Goal: Task Accomplishment & Management: Manage account settings

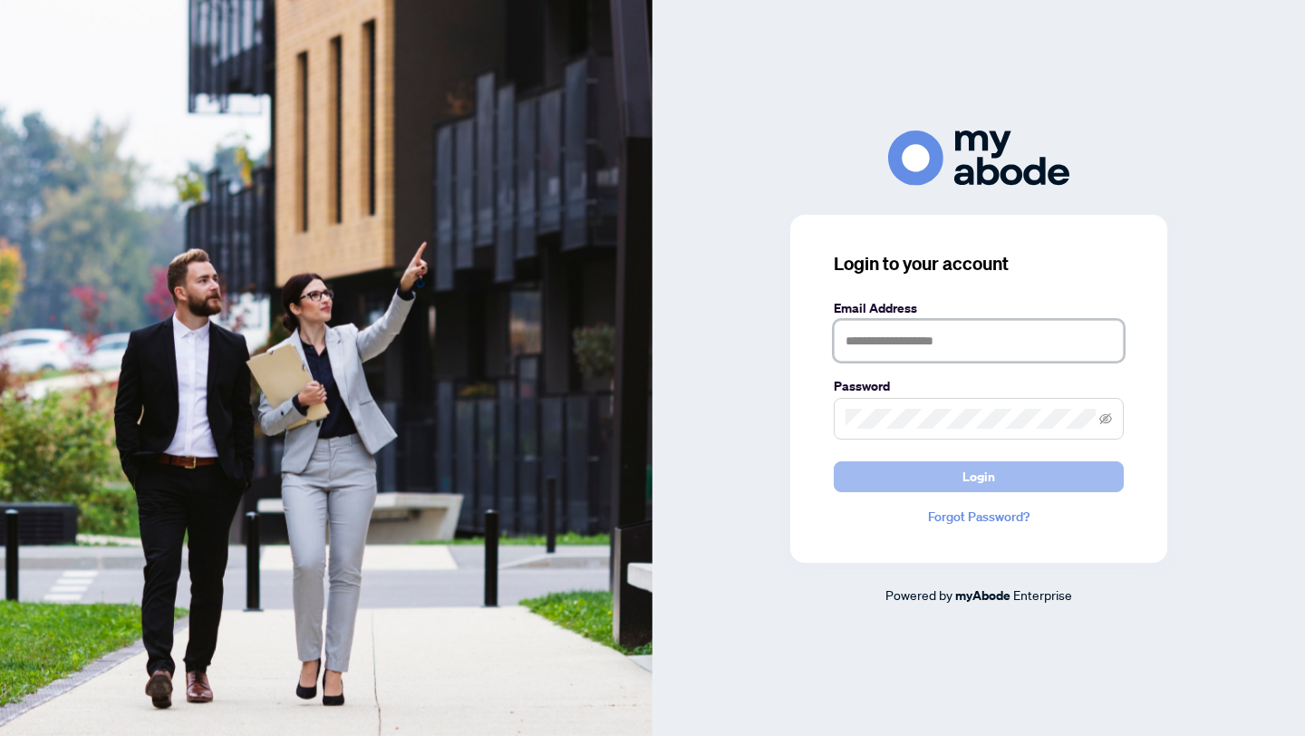
type input "**********"
click at [910, 491] on button "Login" at bounding box center [979, 476] width 290 height 31
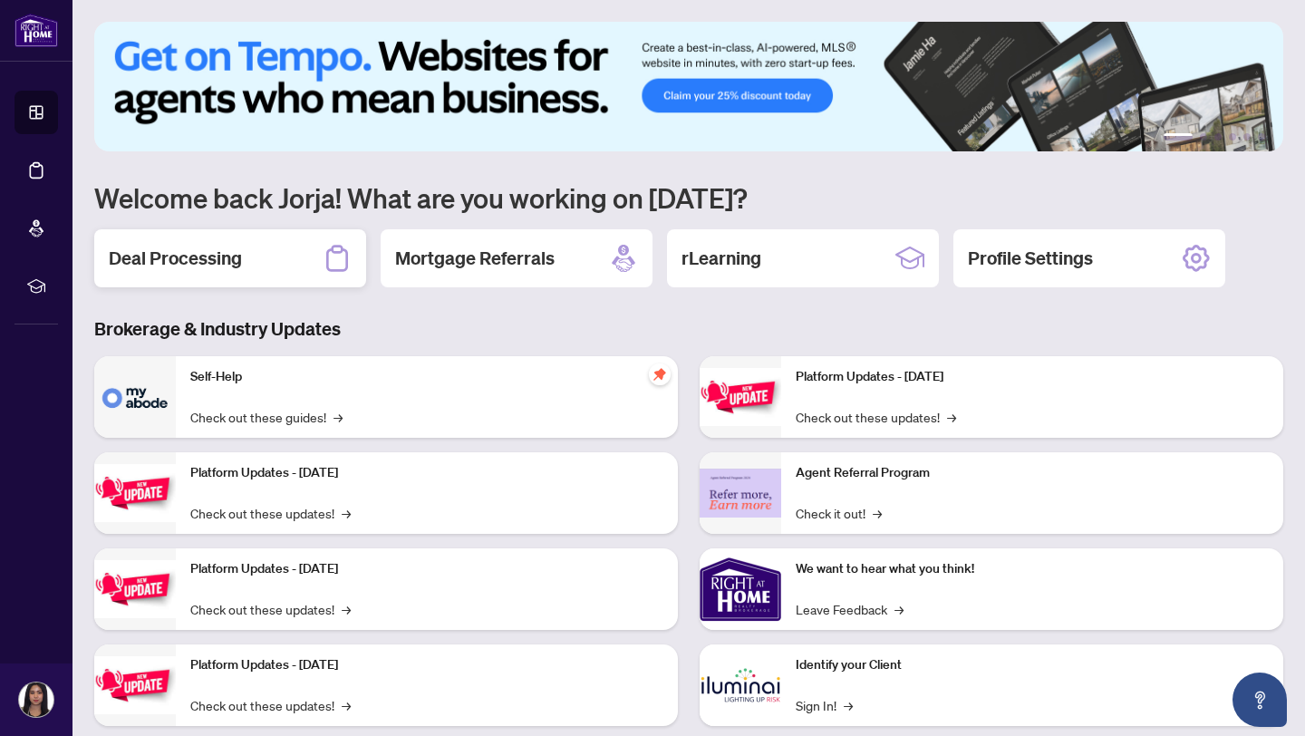
click at [236, 246] on h2 "Deal Processing" at bounding box center [175, 258] width 133 height 25
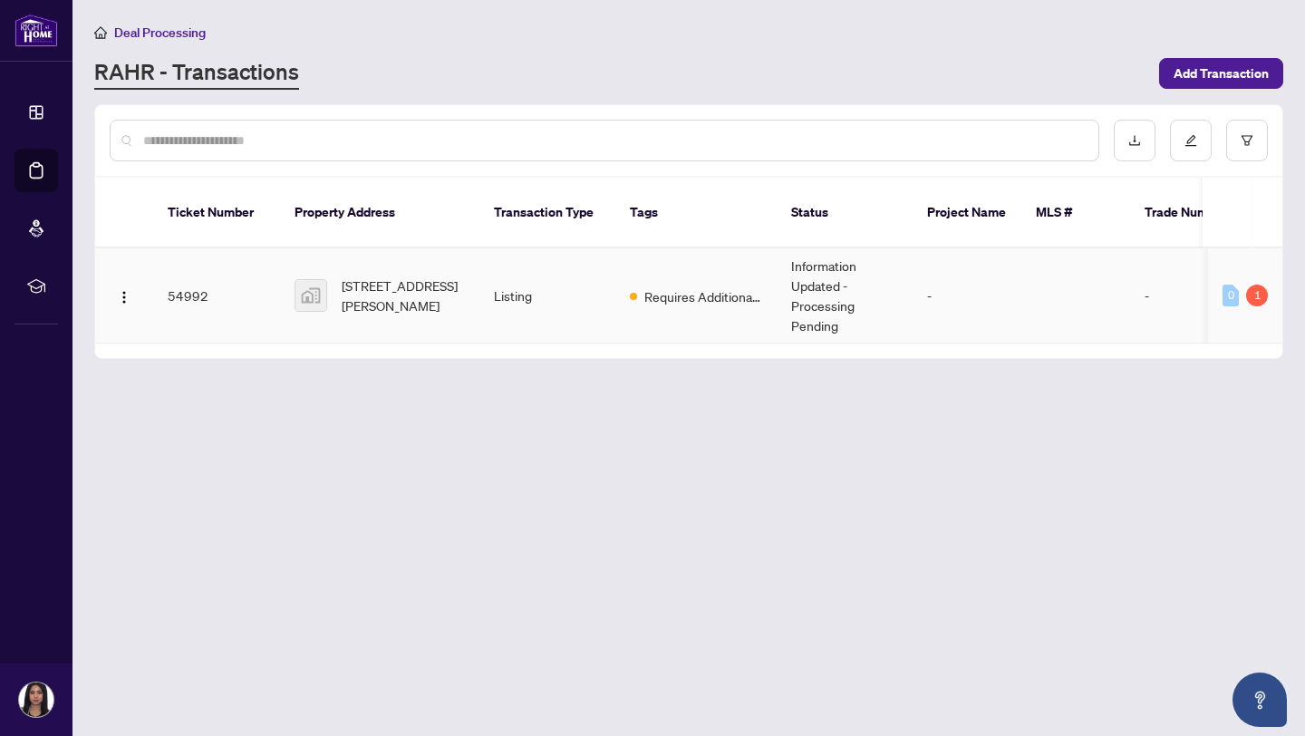
click at [616, 263] on td "Requires Additional Docs" at bounding box center [695, 295] width 161 height 95
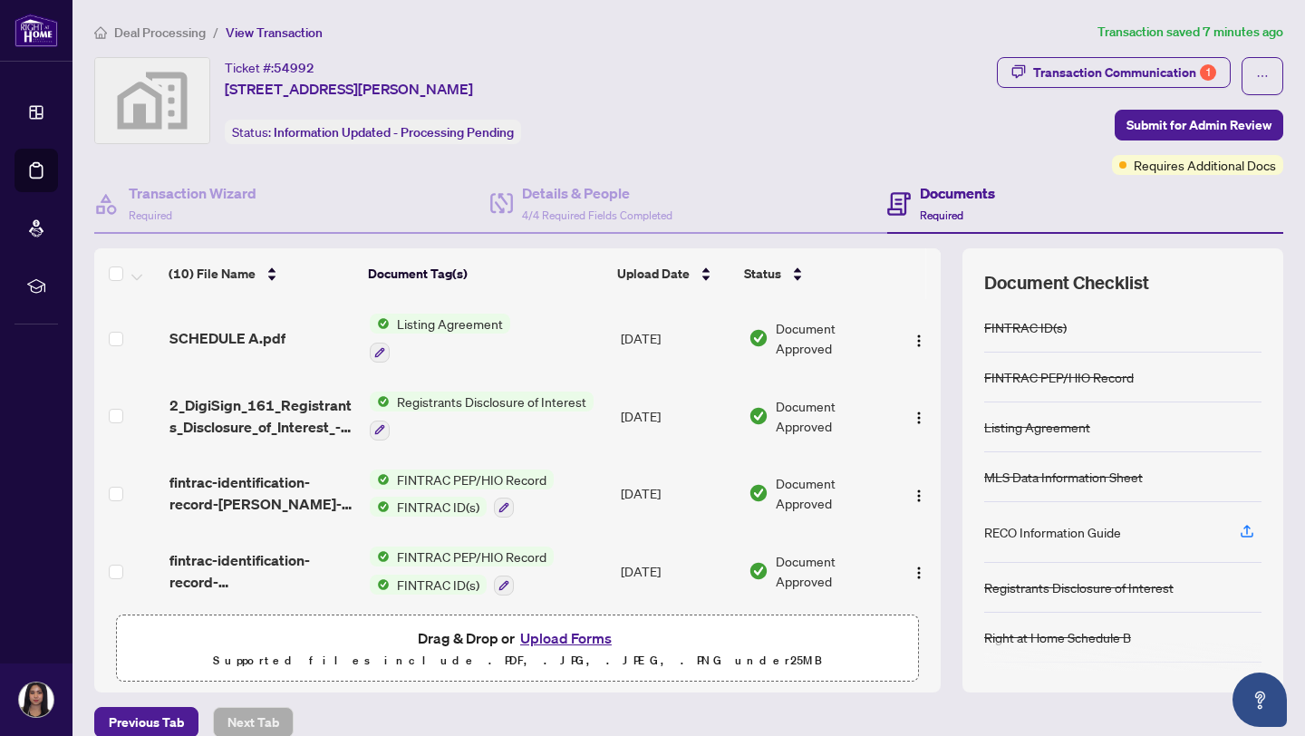
click at [1046, 532] on div "RECO Information Guide" at bounding box center [1052, 532] width 137 height 20
click at [1242, 533] on icon "button" at bounding box center [1247, 531] width 16 height 16
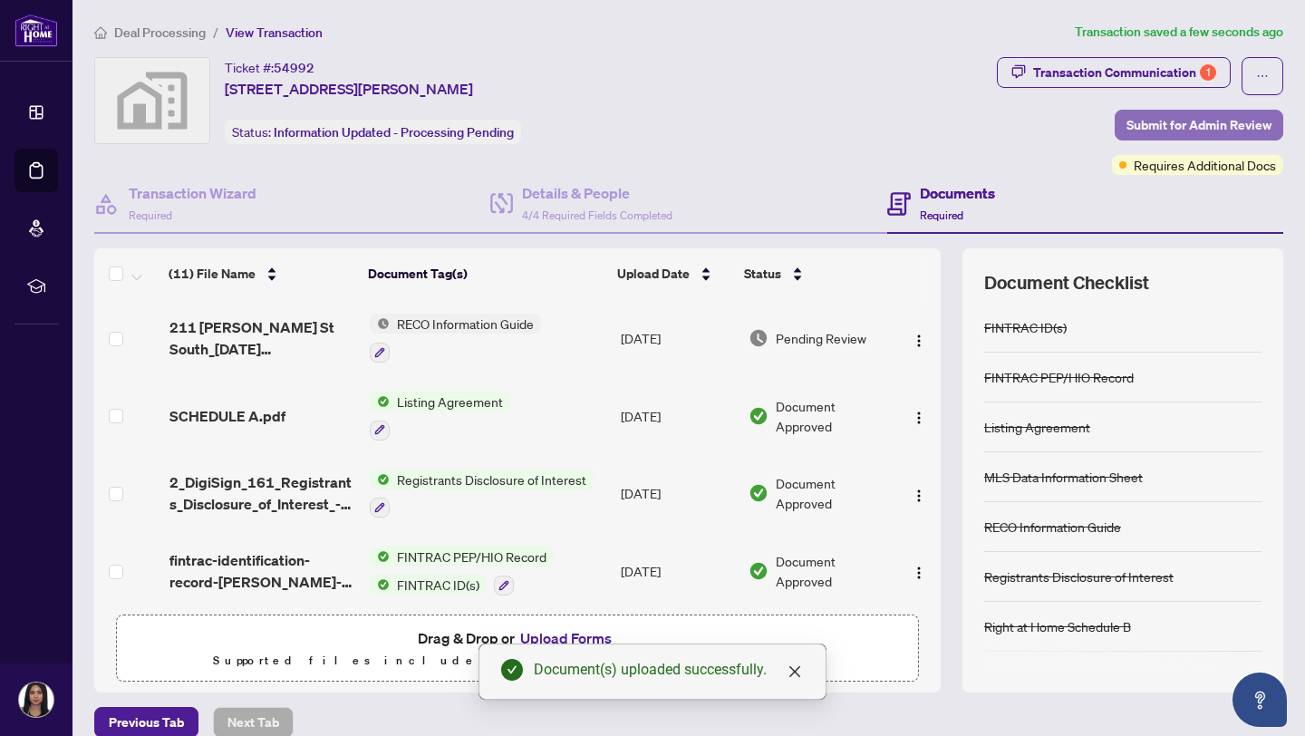
click at [1162, 124] on span "Submit for Admin Review" at bounding box center [1198, 125] width 145 height 29
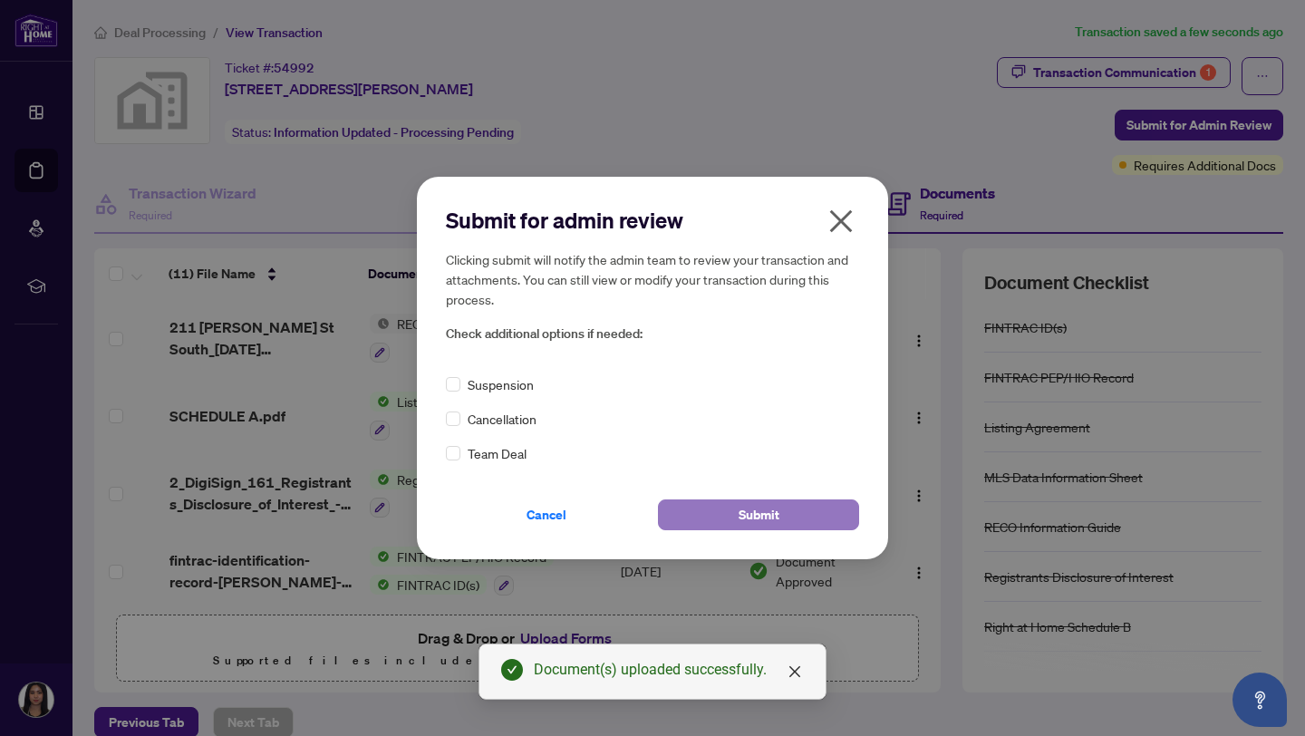
click at [762, 519] on span "Submit" at bounding box center [758, 514] width 41 height 29
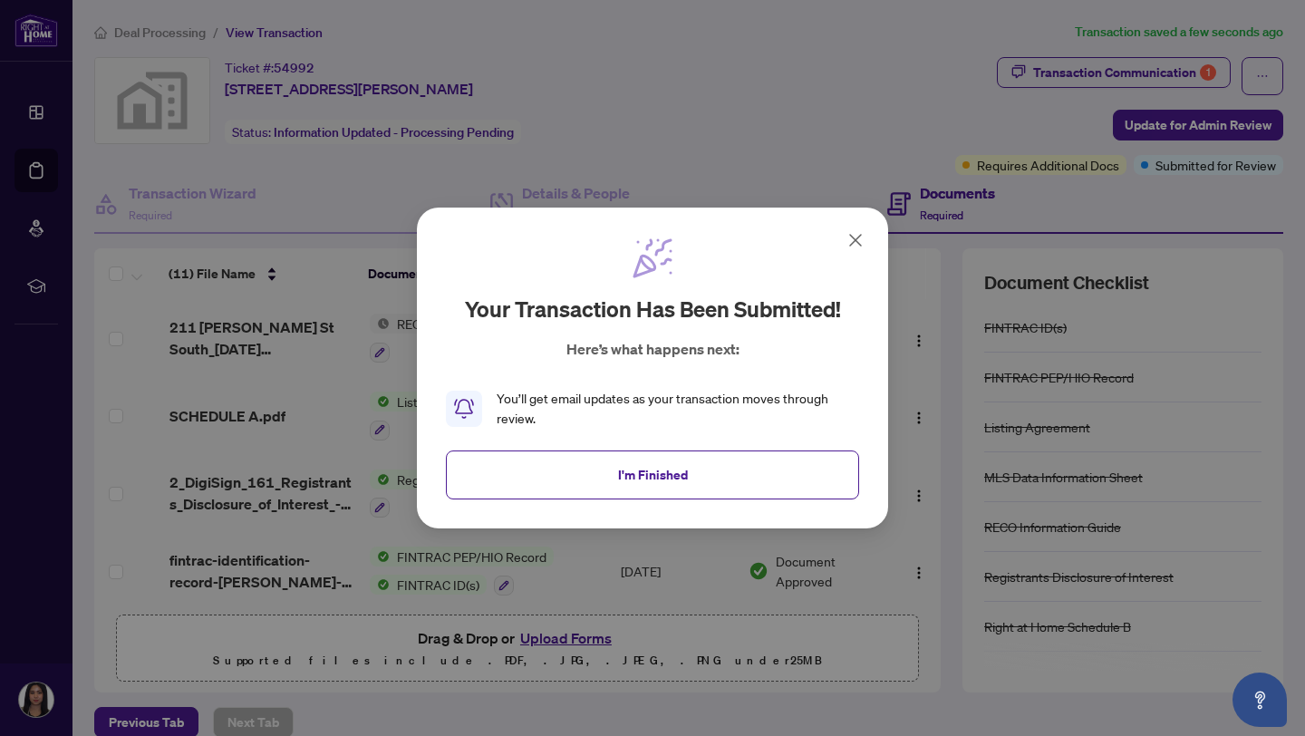
click at [858, 237] on icon at bounding box center [855, 240] width 11 height 11
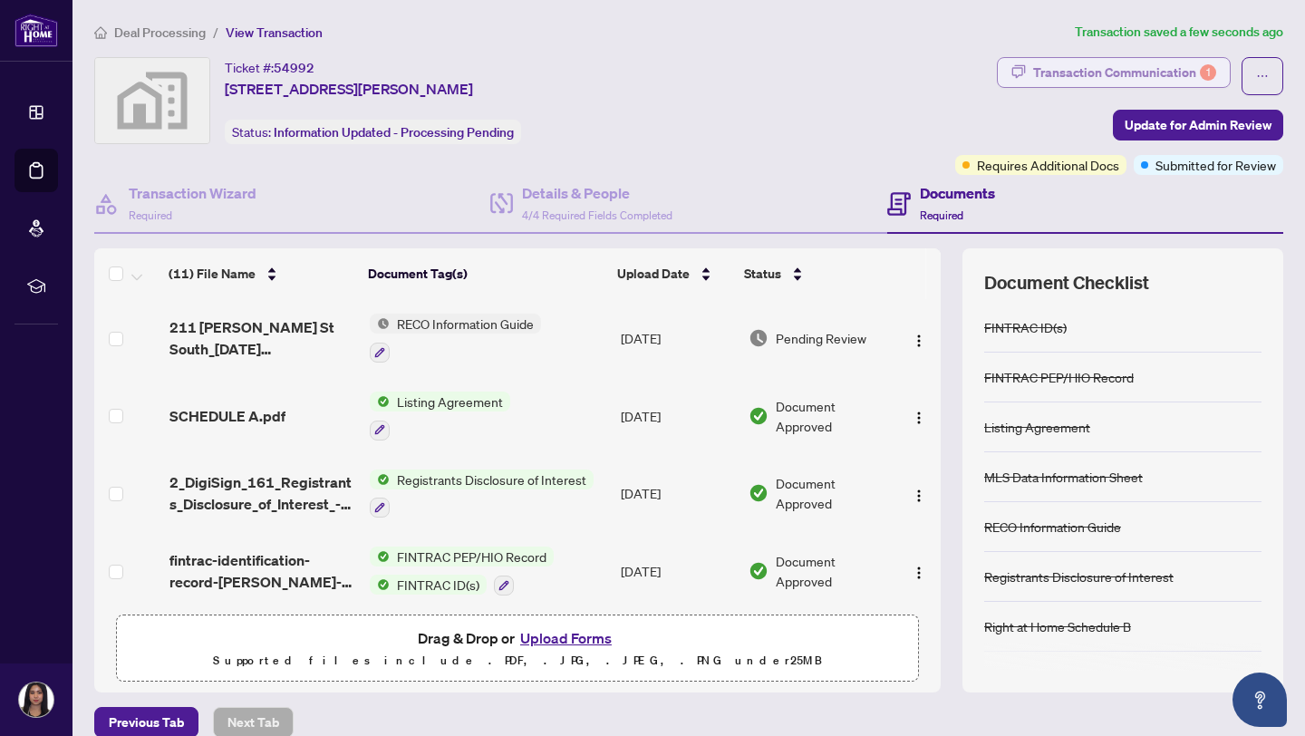
click at [1047, 69] on div "Transaction Communication 1" at bounding box center [1124, 72] width 183 height 29
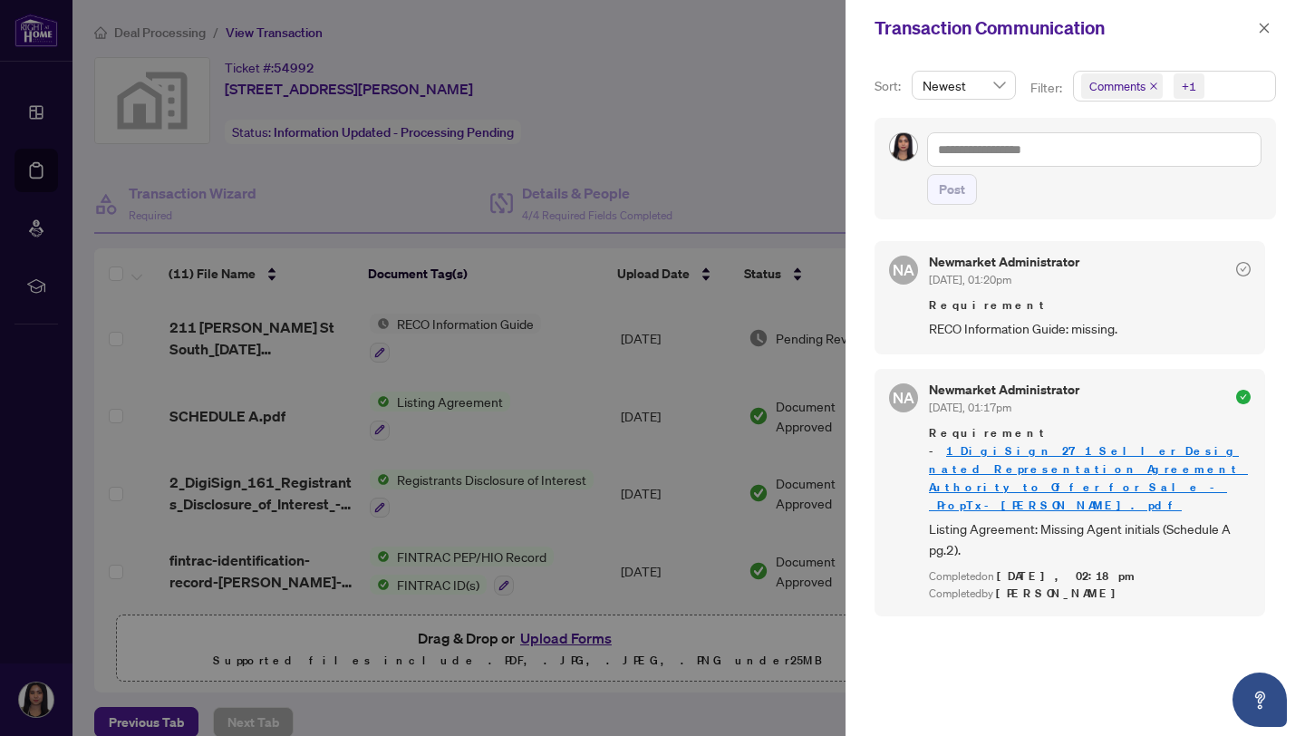
click at [777, 154] on div at bounding box center [652, 368] width 1305 height 736
click at [1268, 33] on icon "close" at bounding box center [1264, 28] width 10 height 10
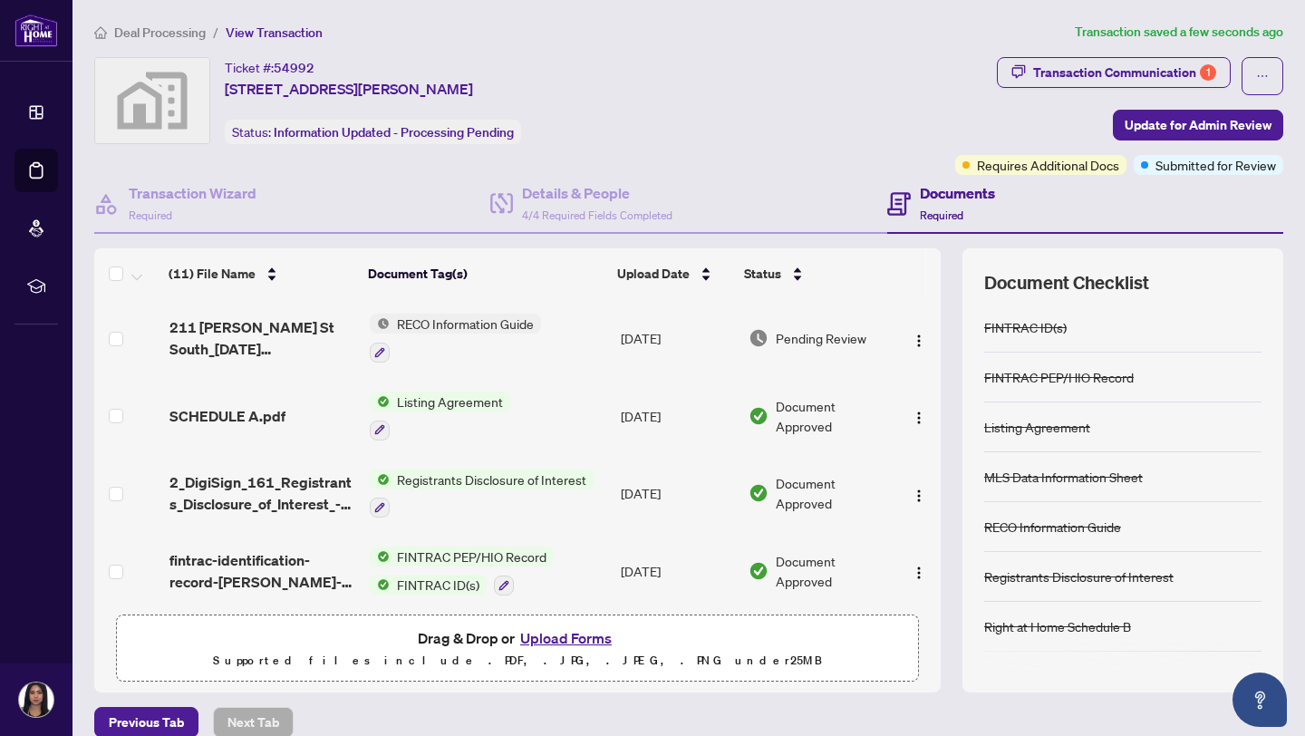
click at [474, 314] on span "RECO Information Guide" at bounding box center [465, 324] width 151 height 20
click at [283, 353] on span "211 Sutherland St South_2025-09-30 14_25_58.pdf" at bounding box center [262, 337] width 187 height 43
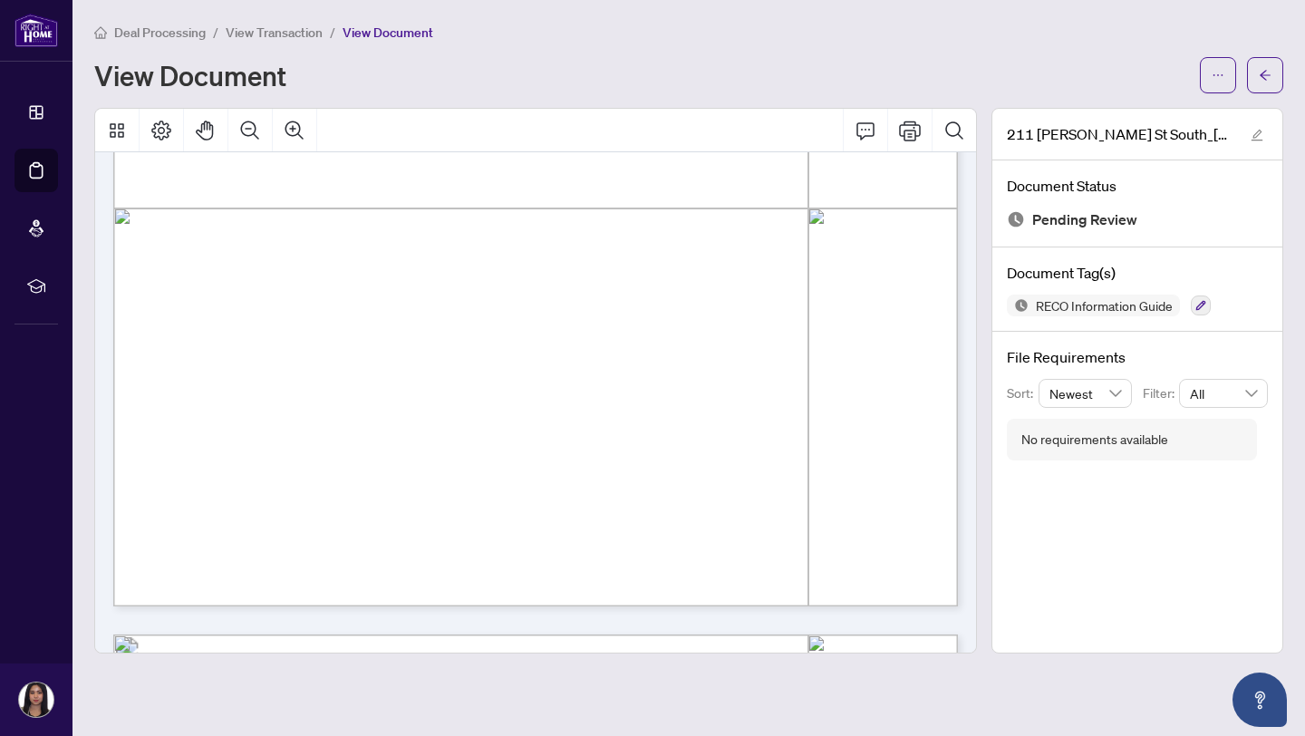
scroll to position [12969, 0]
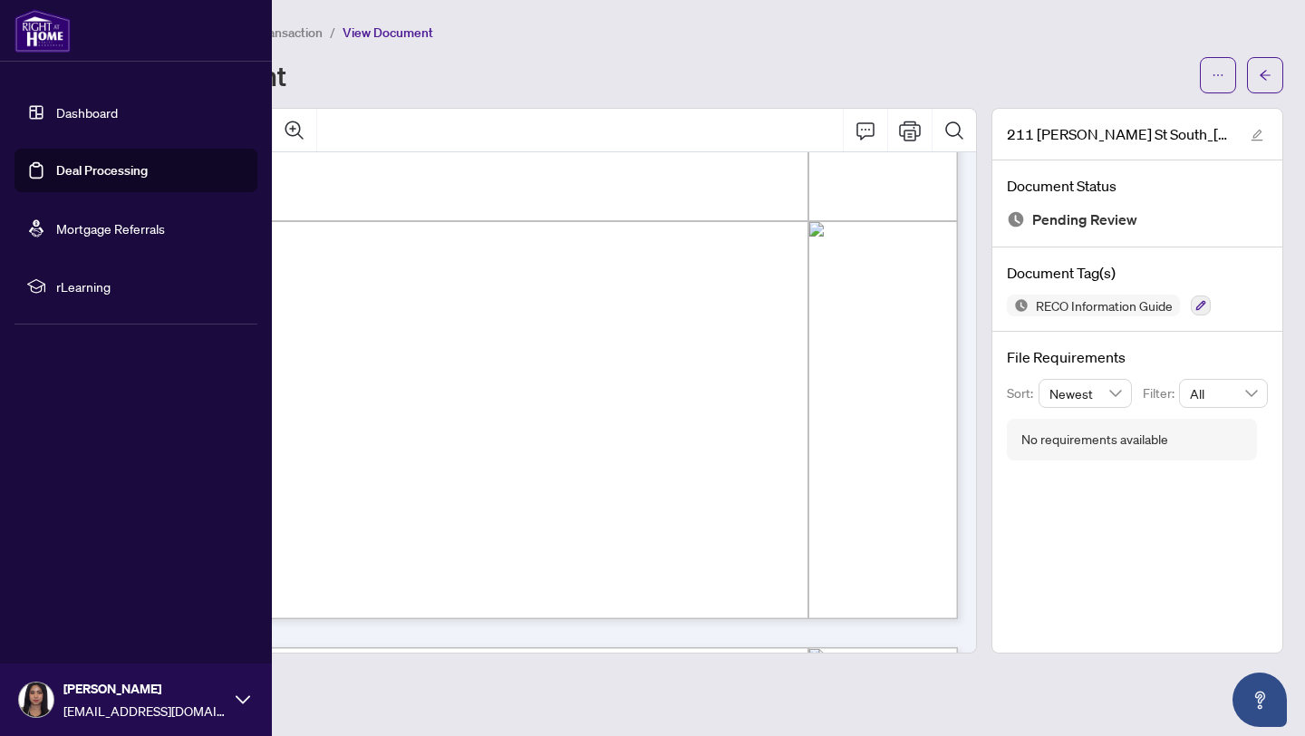
click at [56, 165] on link "Deal Processing" at bounding box center [102, 170] width 92 height 16
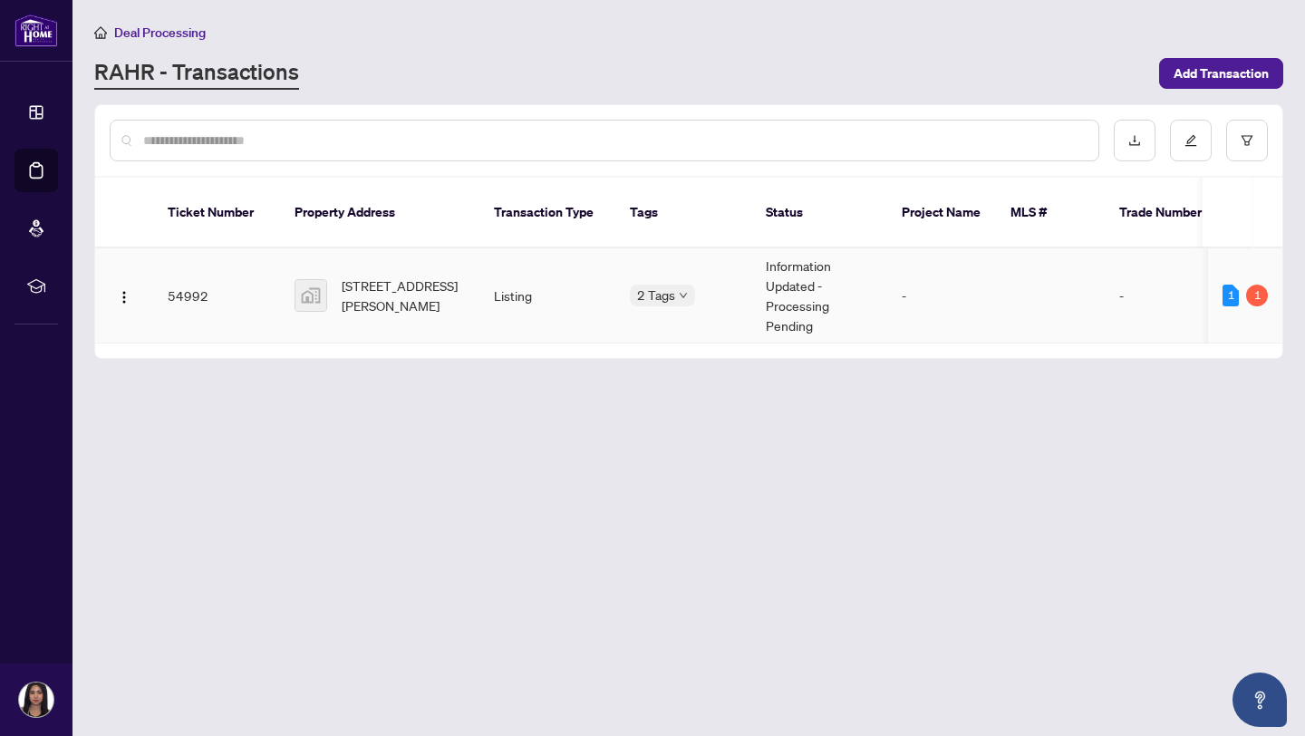
click at [553, 276] on td "Listing" at bounding box center [547, 295] width 136 height 95
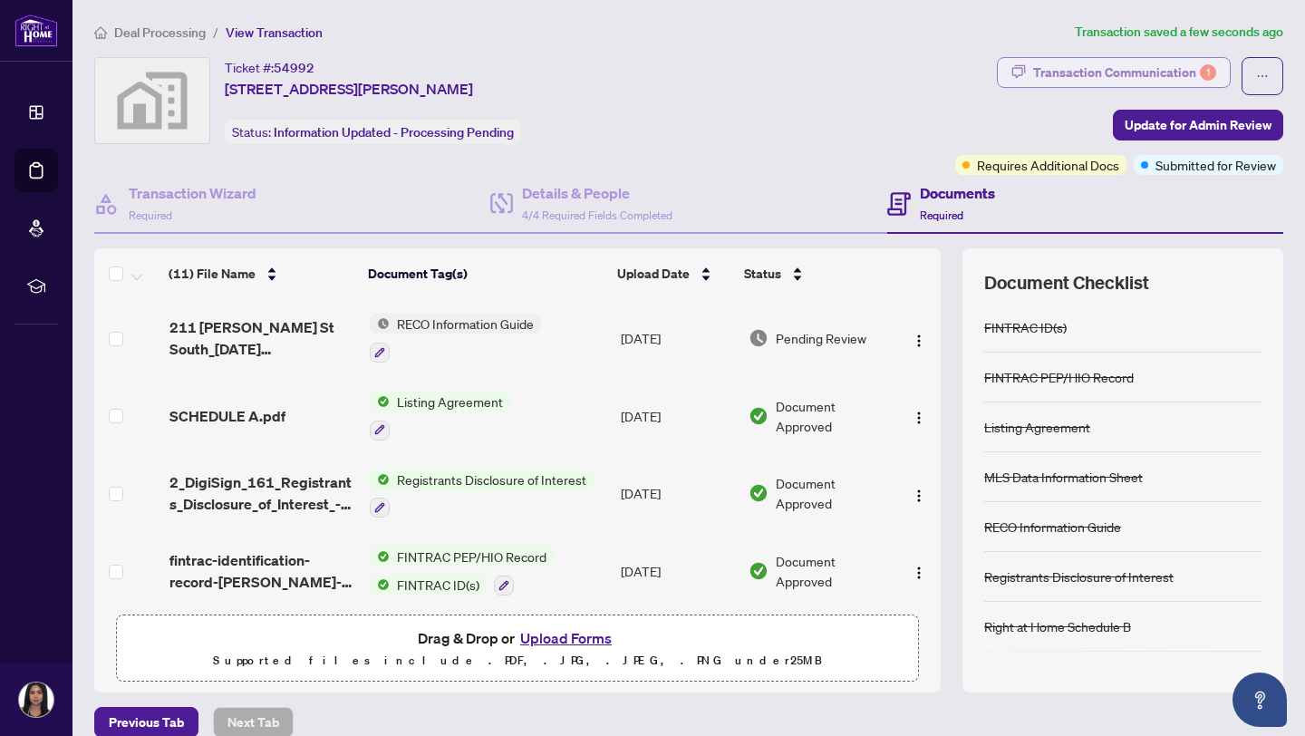
click at [1134, 67] on div "Transaction Communication 1" at bounding box center [1124, 72] width 183 height 29
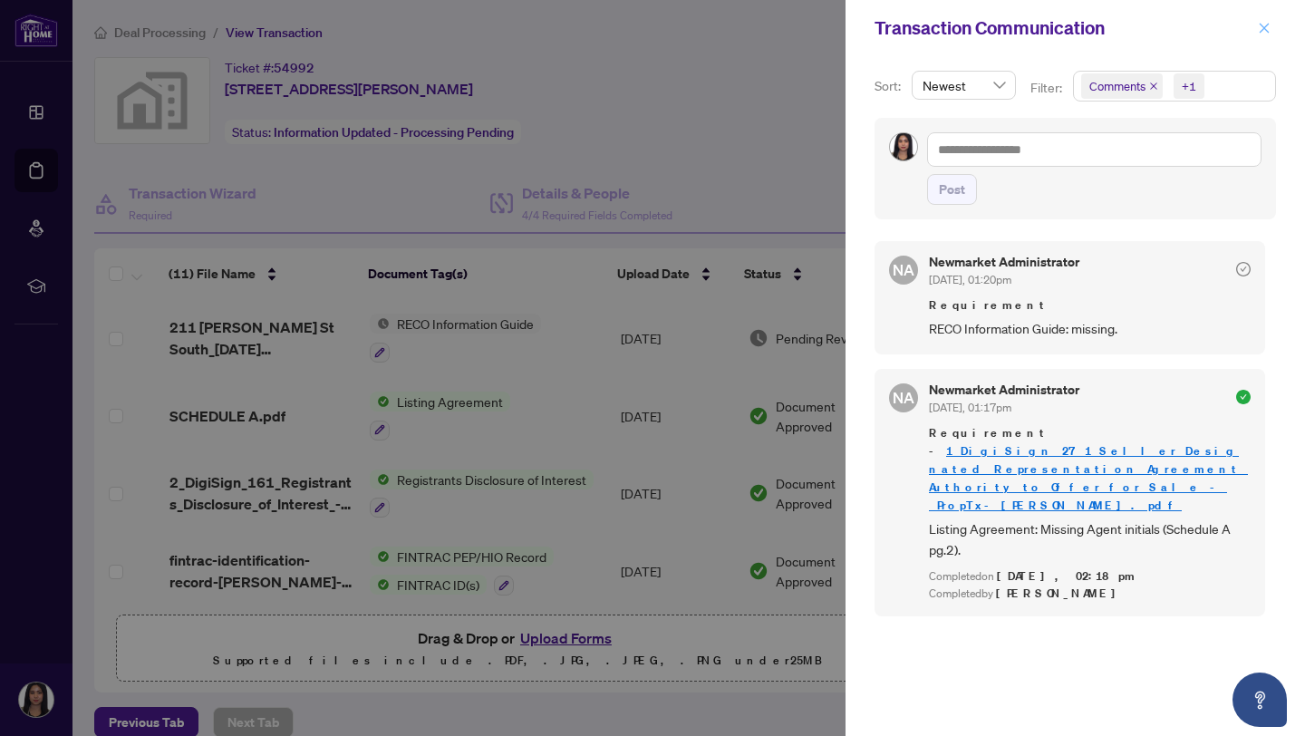
click at [1265, 41] on span "button" at bounding box center [1264, 28] width 13 height 29
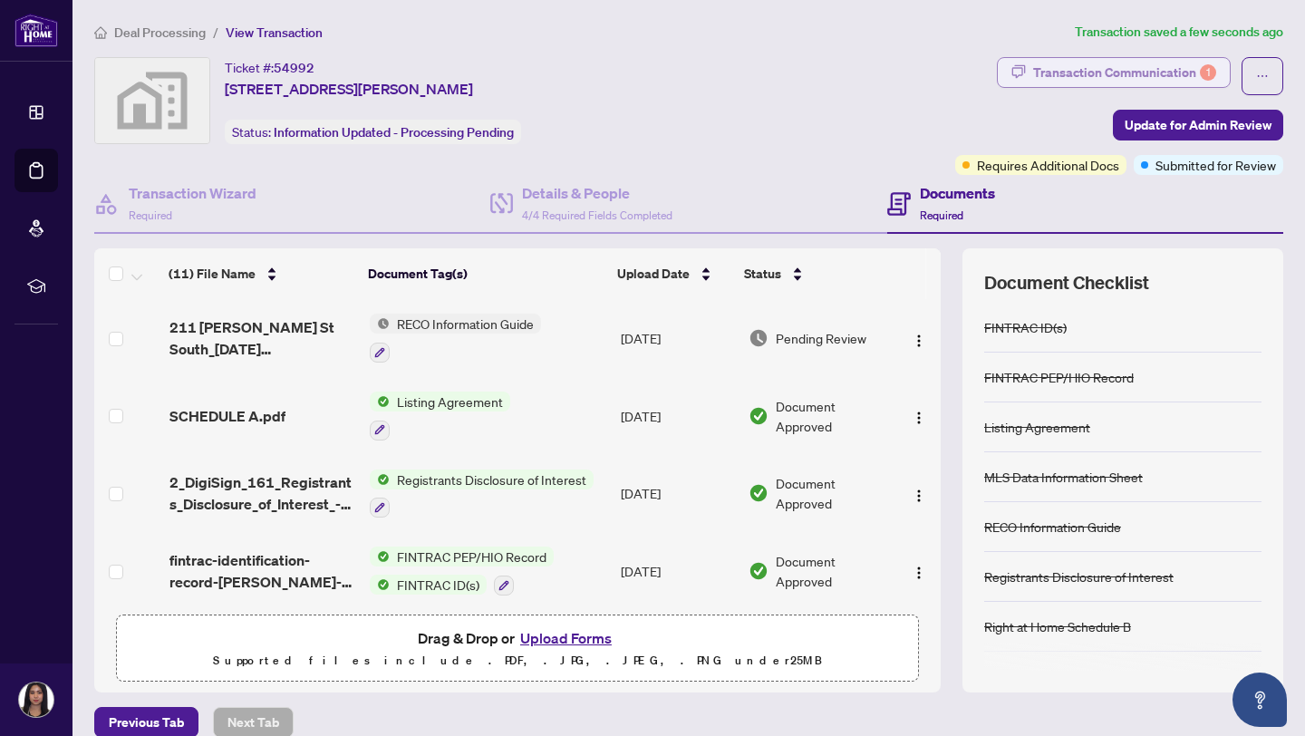
click at [1172, 69] on div "Transaction Communication 1" at bounding box center [1124, 72] width 183 height 29
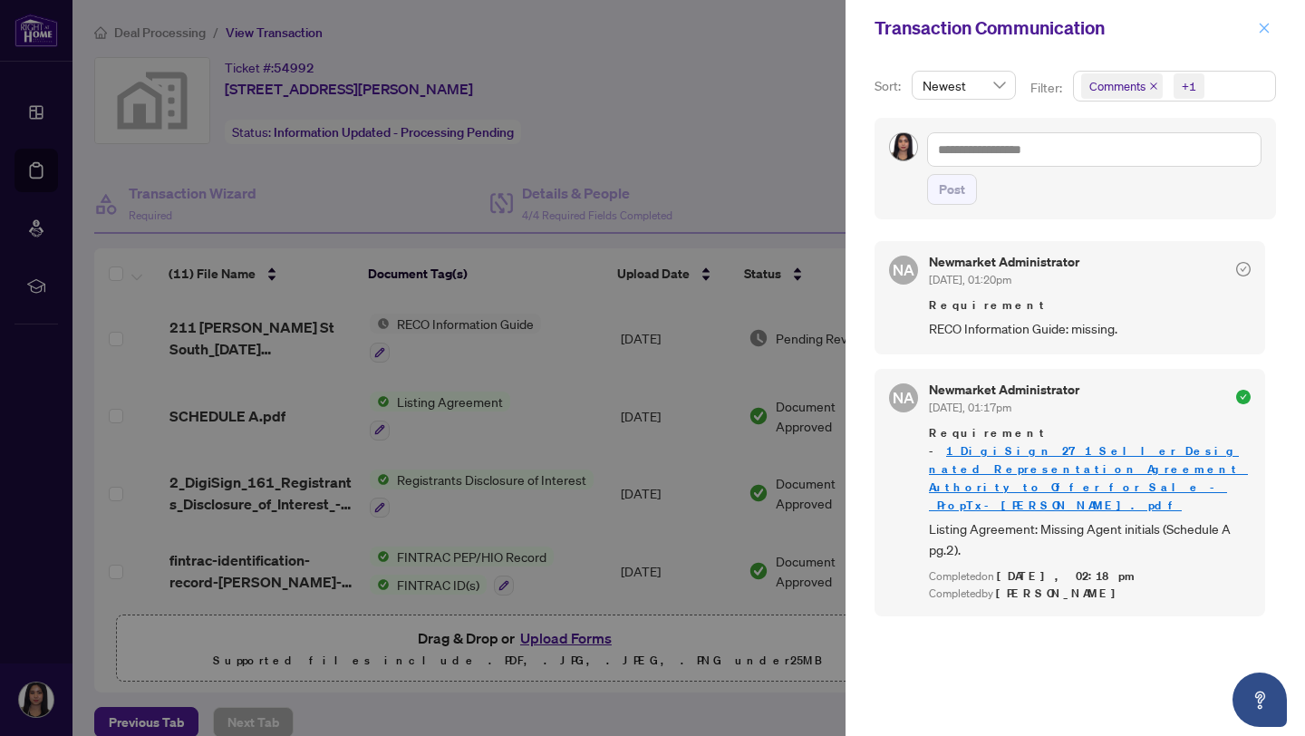
click at [1259, 30] on icon "close" at bounding box center [1264, 28] width 13 height 13
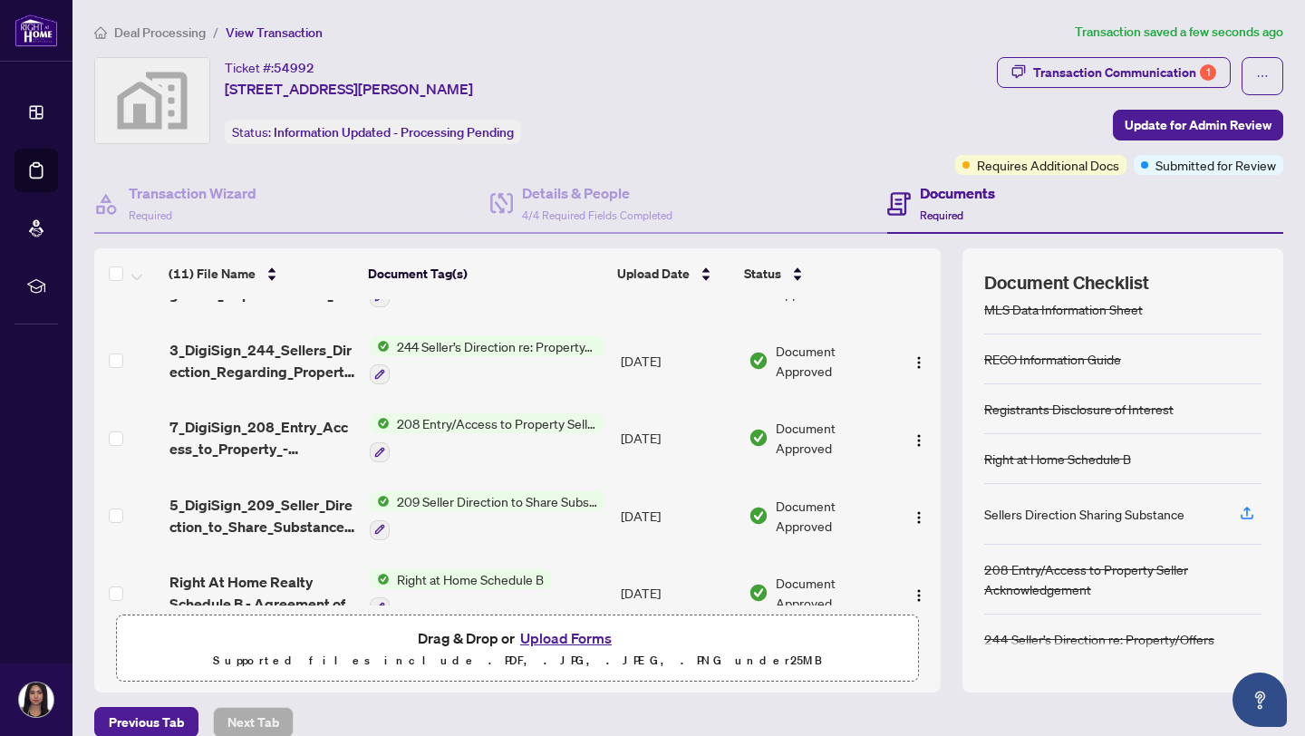
scroll to position [545, 0]
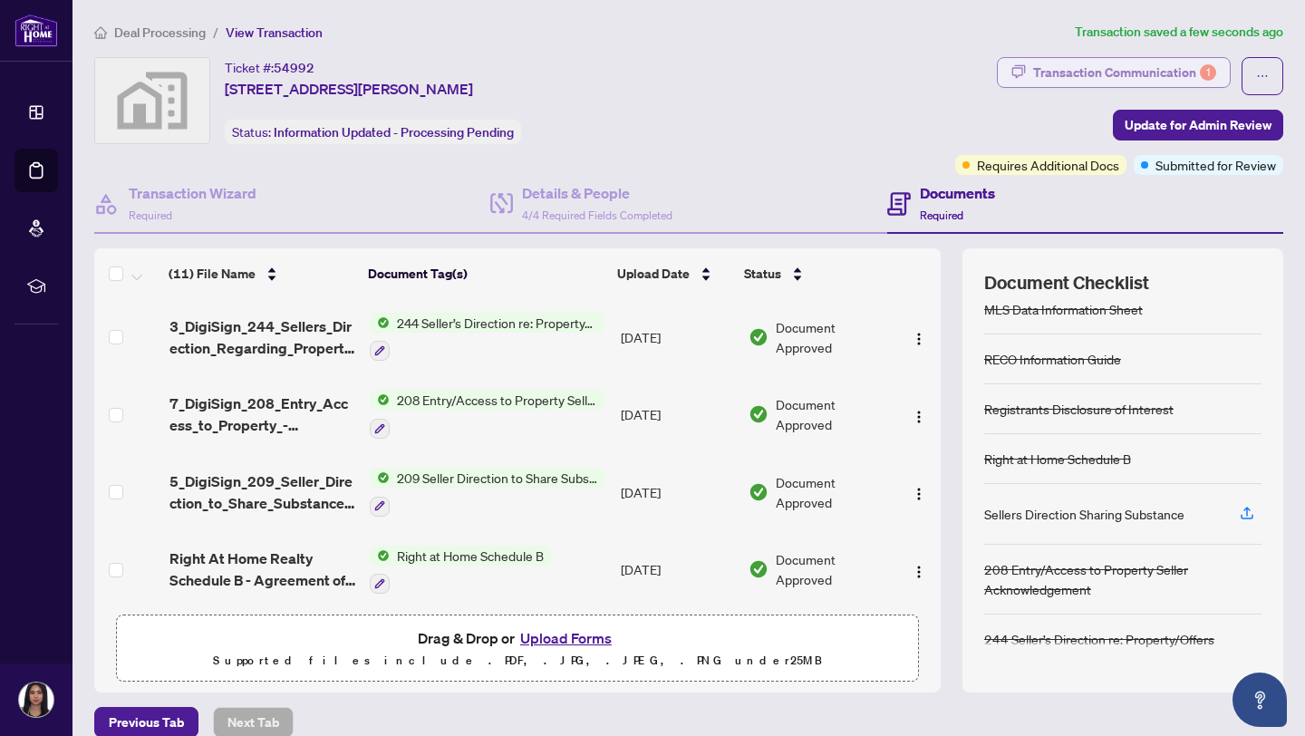
click at [1093, 59] on div "Transaction Communication 1" at bounding box center [1124, 72] width 183 height 29
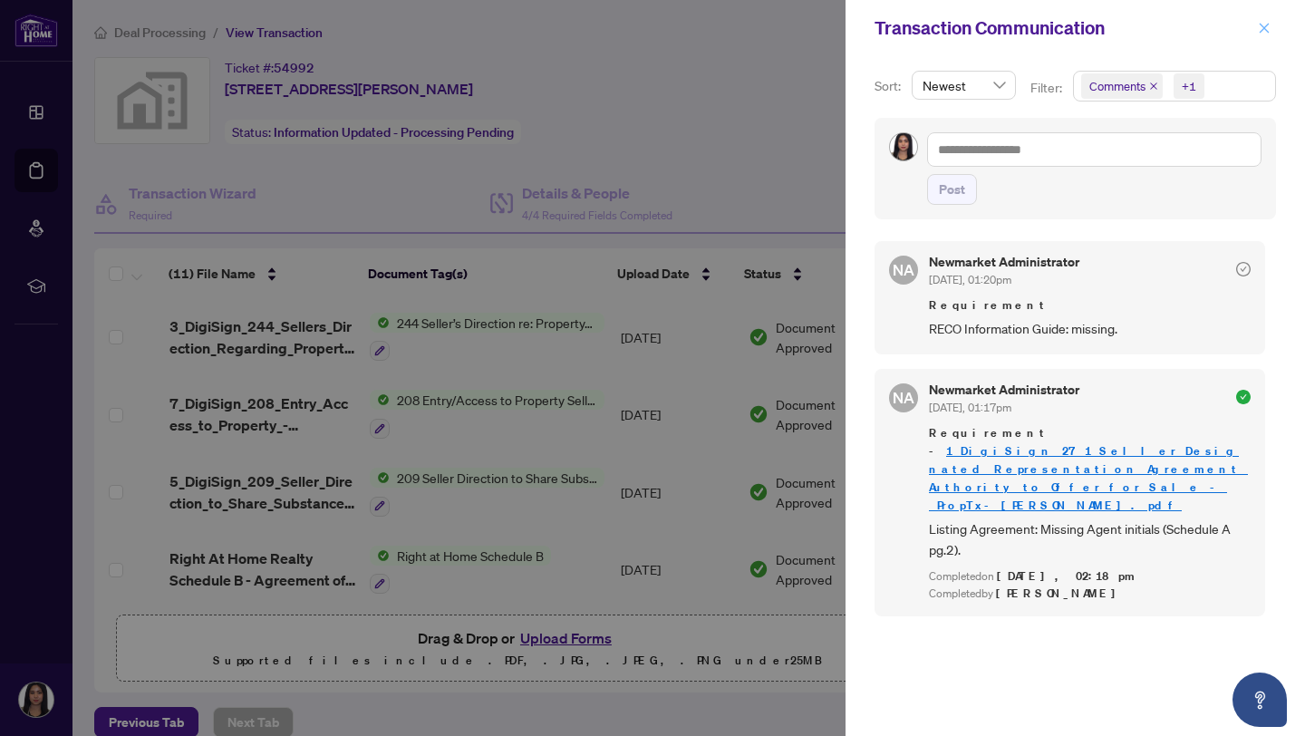
click at [1256, 37] on button "button" at bounding box center [1264, 28] width 24 height 22
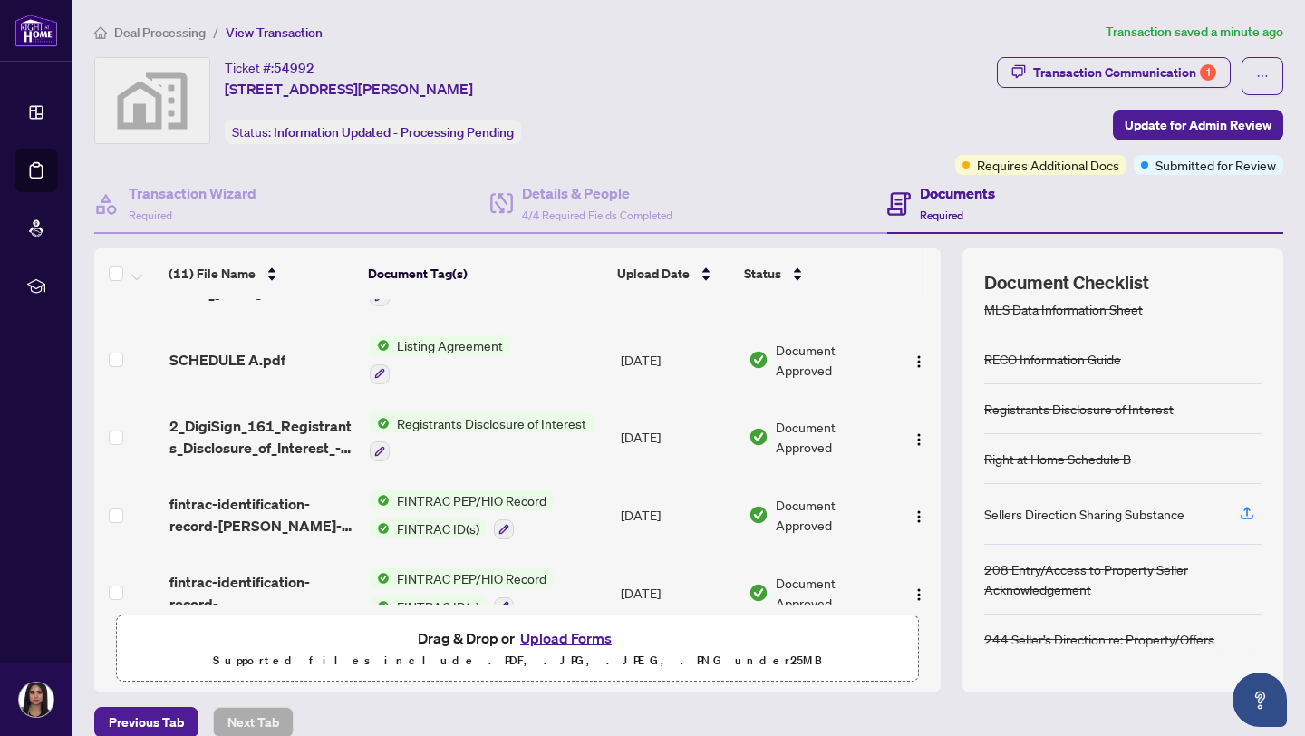
scroll to position [0, 0]
